Goal: Find specific page/section: Find specific page/section

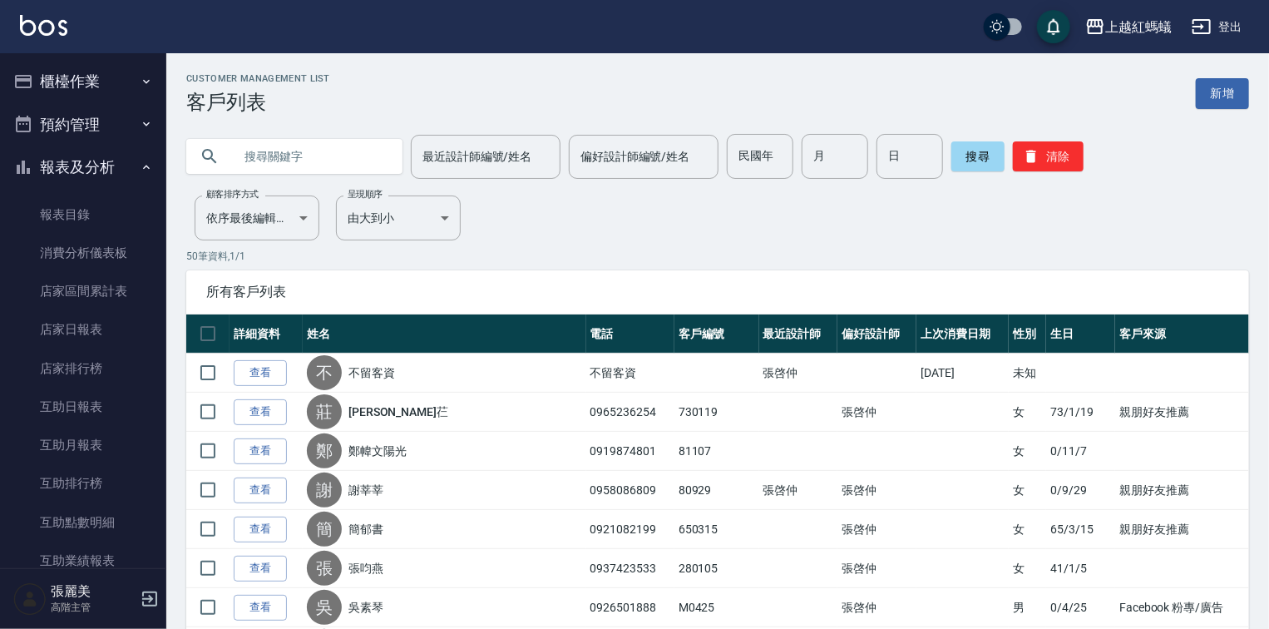
scroll to position [1397, 0]
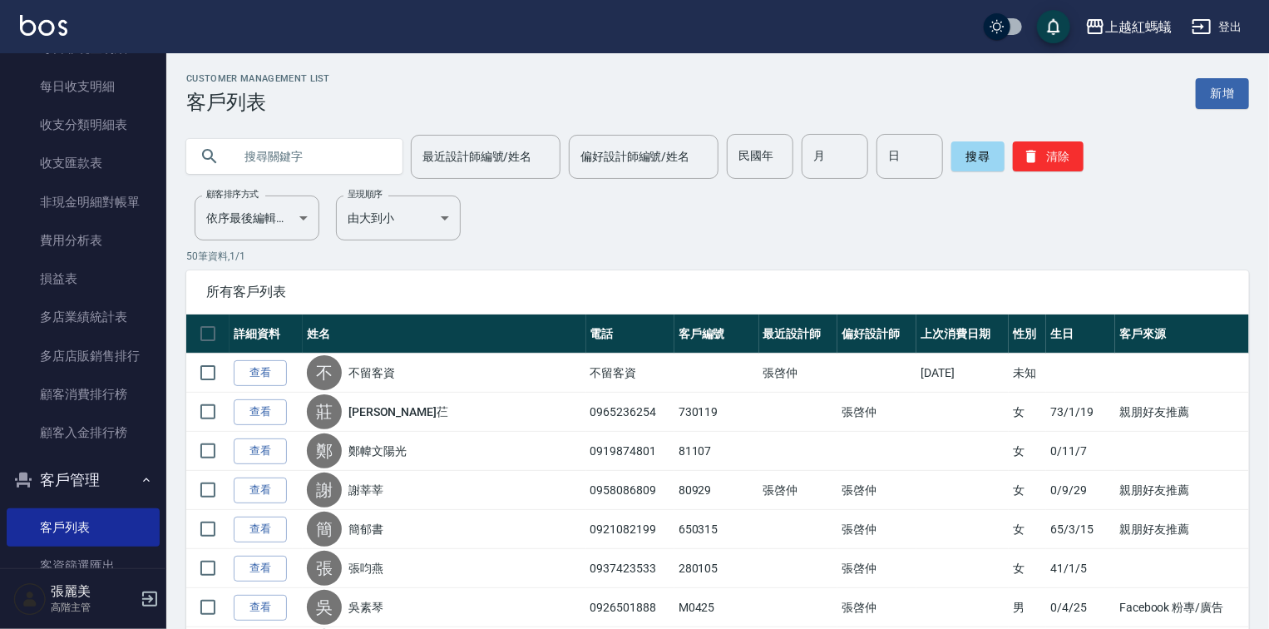
click at [315, 160] on input "text" at bounding box center [311, 156] width 156 height 45
type input "陳"
click at [987, 164] on button "搜尋" at bounding box center [977, 156] width 53 height 30
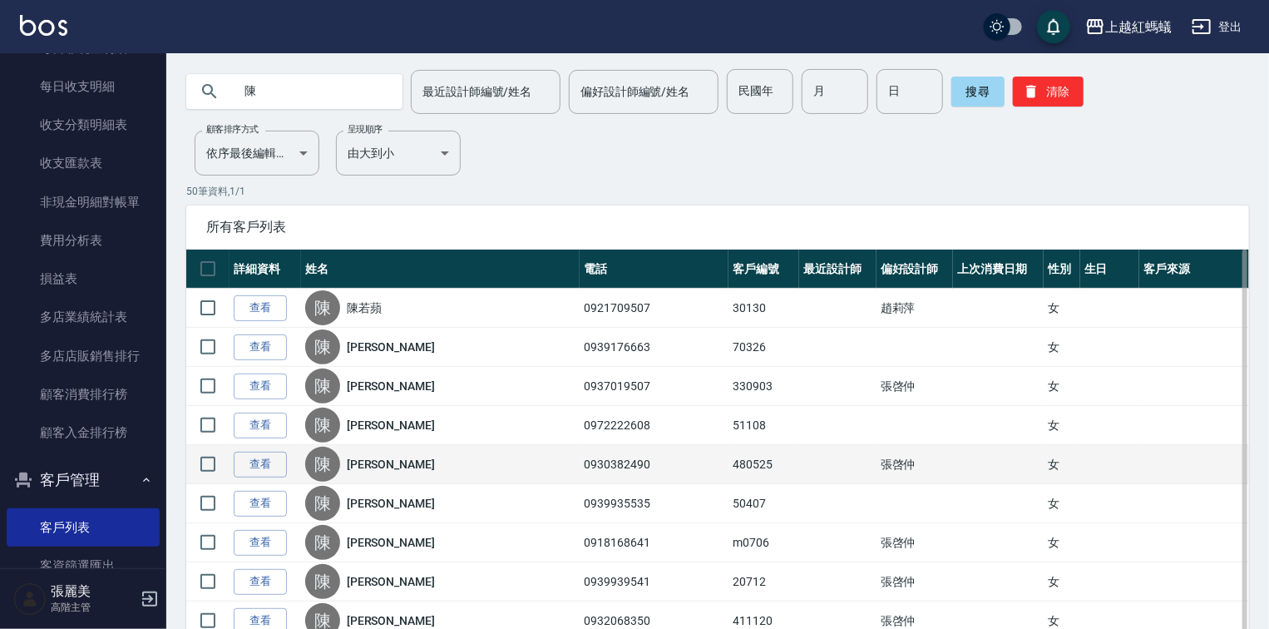
scroll to position [0, 0]
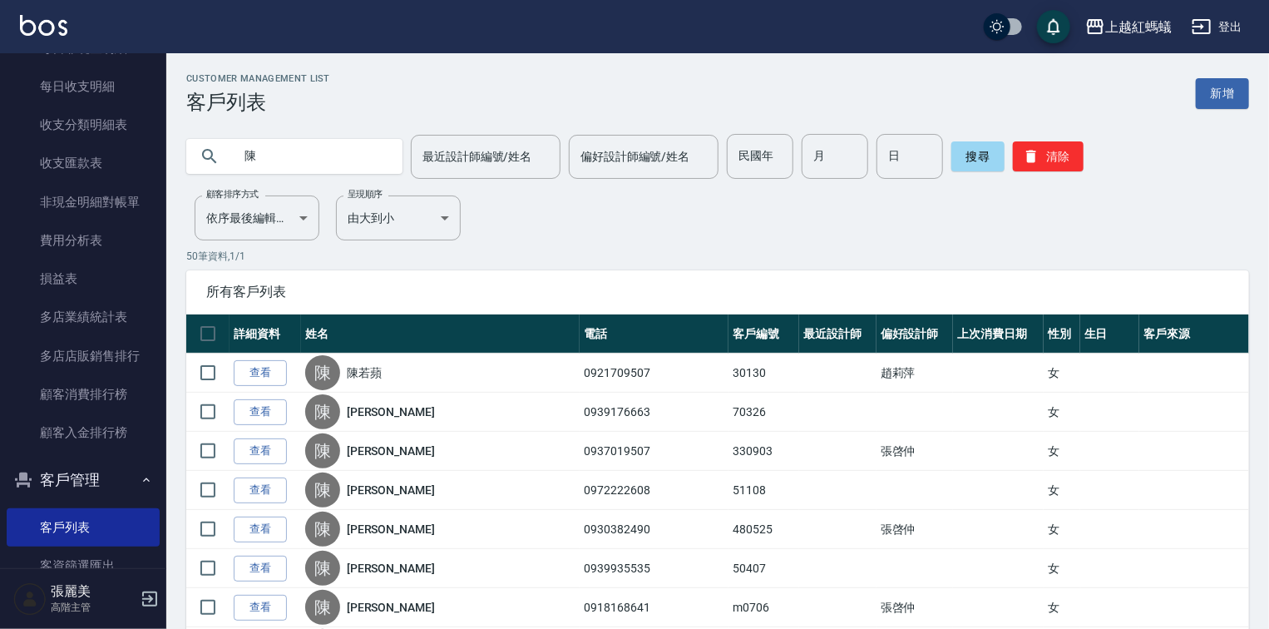
click at [290, 151] on input "陳" at bounding box center [311, 156] width 156 height 45
type input "ㄨ"
type input "陰"
type input "英文"
click at [975, 162] on button "搜尋" at bounding box center [977, 156] width 53 height 30
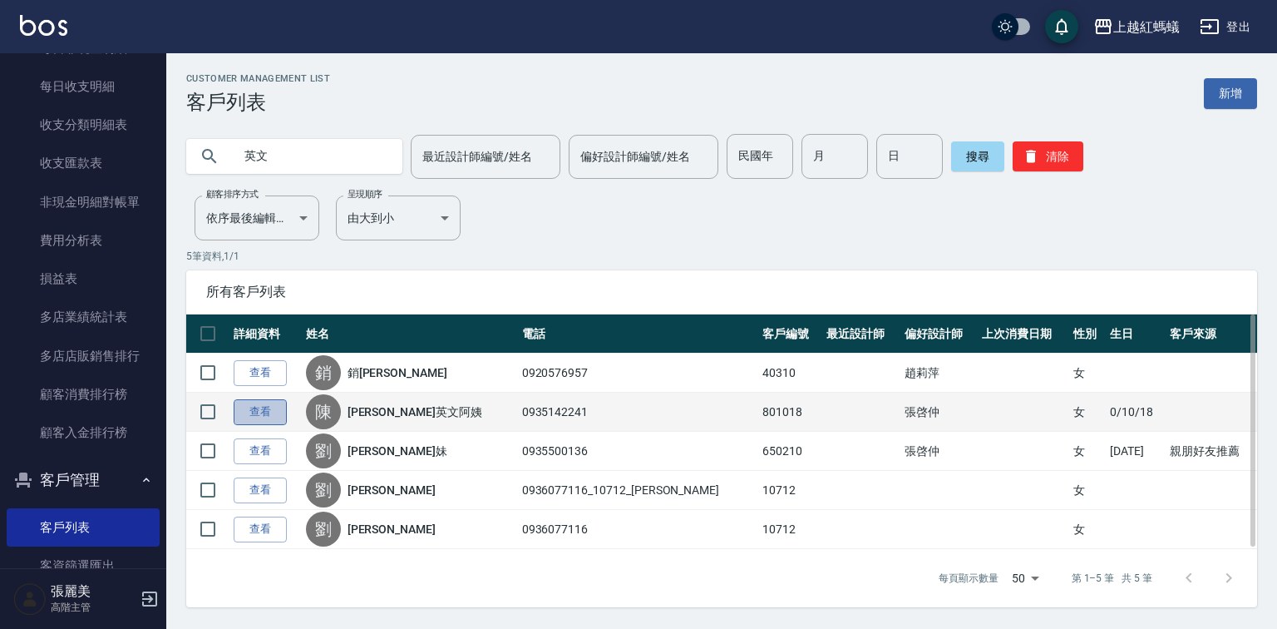
click at [277, 412] on link "查看" at bounding box center [260, 412] width 53 height 26
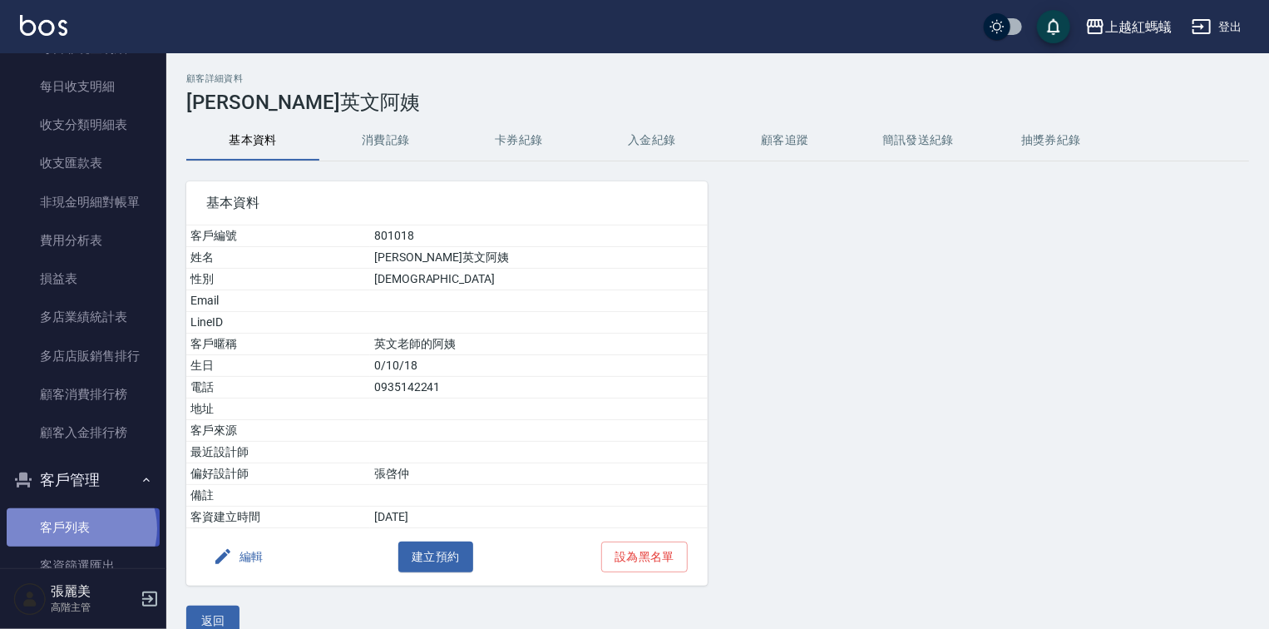
click at [80, 529] on link "客戶列表" at bounding box center [83, 527] width 153 height 38
